Goal: Entertainment & Leisure: Consume media (video, audio)

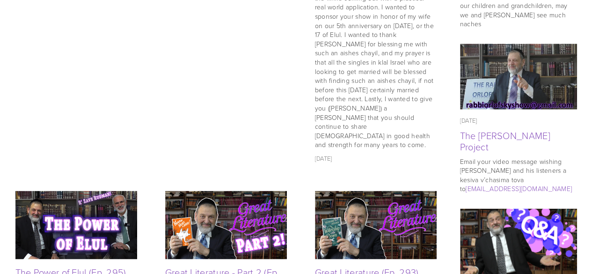
scroll to position [651, 0]
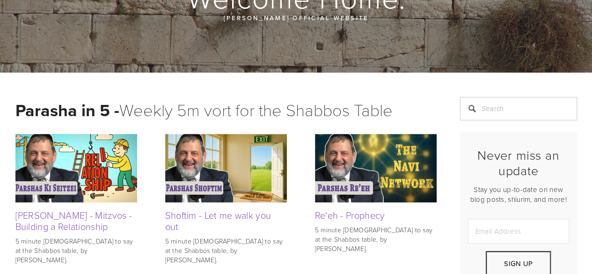
scroll to position [0, 0]
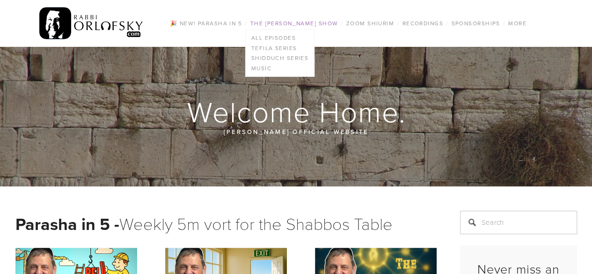
click at [318, 24] on link "The [PERSON_NAME] Show" at bounding box center [295, 23] width 94 height 12
click at [278, 36] on link "All Episodes" at bounding box center [280, 38] width 69 height 10
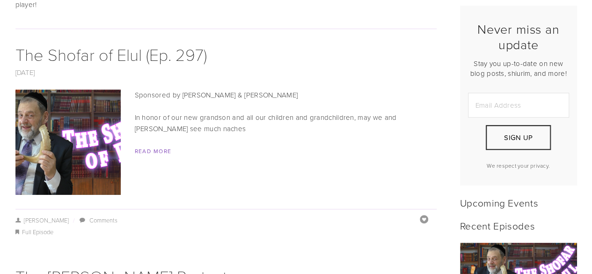
scroll to position [240, 0]
click at [94, 121] on img at bounding box center [67, 141] width 187 height 105
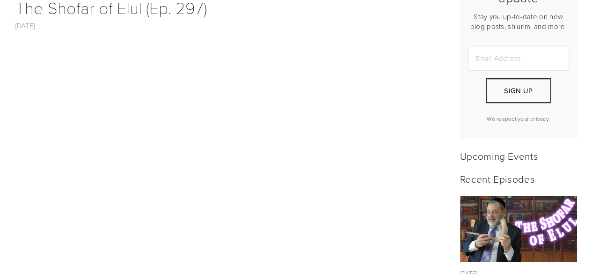
scroll to position [302, 0]
